Goal: Transaction & Acquisition: Purchase product/service

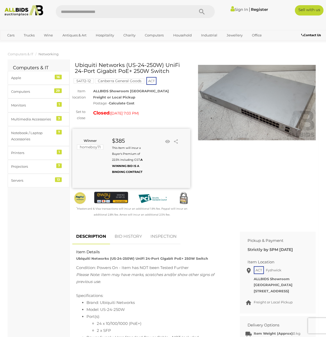
click at [87, 65] on h1 "Ubiquiti Networks (US-24-250W) UniFi 24-Port Gigabit PoE+ 250W Switch" at bounding box center [132, 68] width 114 height 12
click at [103, 13] on input "text" at bounding box center [123, 11] width 134 height 13
type input "*****"
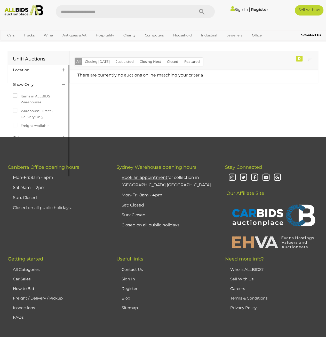
click at [64, 71] on icon at bounding box center [63, 69] width 3 height 5
click at [191, 109] on div "Unifi Auctions Location" at bounding box center [163, 93] width 319 height 87
drag, startPoint x: 189, startPoint y: 52, endPoint x: 193, endPoint y: 55, distance: 4.4
click at [133, 89] on div "Unifi Auctions Location" at bounding box center [163, 93] width 319 height 87
click at [22, 10] on img at bounding box center [23, 10] width 43 height 11
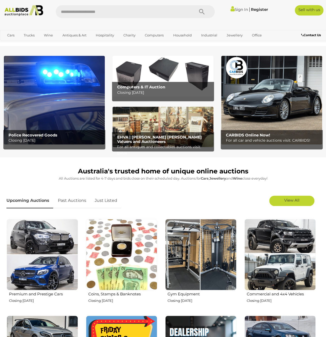
click at [139, 88] on b "Computers & IT Auction" at bounding box center [141, 87] width 48 height 5
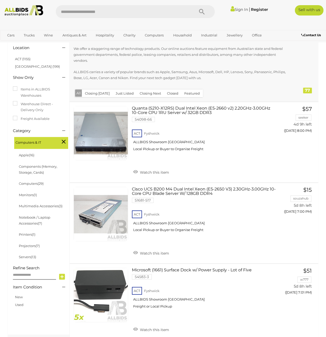
scroll to position [52, 0]
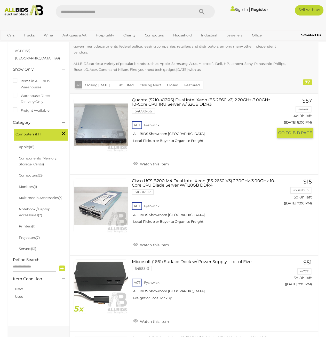
click at [149, 120] on div "ACT Fyshwick ALLBIDS Showroom Fyshwick Local Pickup or Buyer to Organise Freight" at bounding box center [202, 133] width 141 height 27
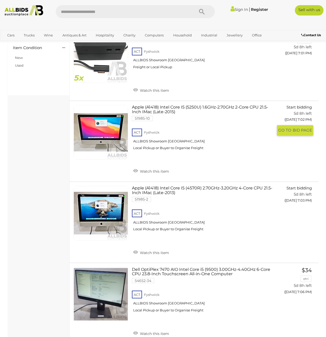
scroll to position [284, 0]
